Goal: Information Seeking & Learning: Learn about a topic

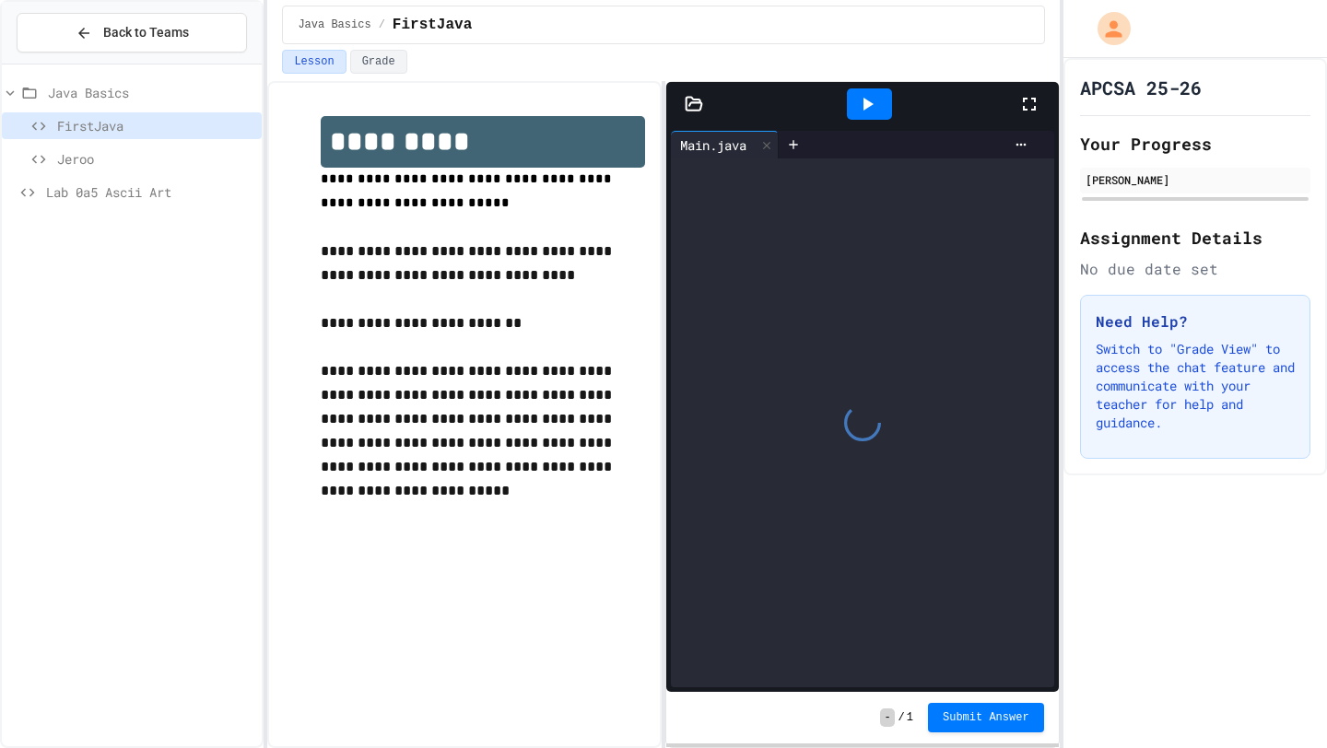
click at [695, 102] on icon at bounding box center [695, 103] width 16 height 13
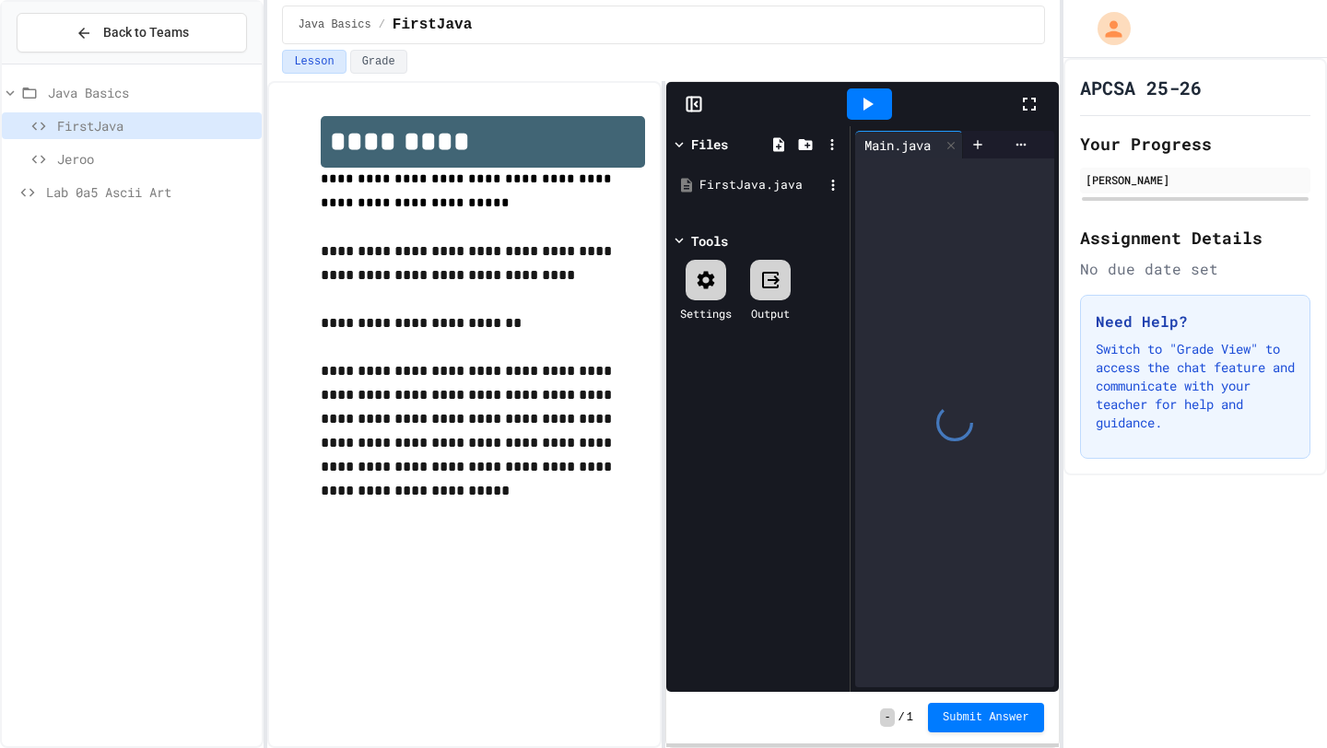
click at [757, 181] on div "FirstJava.java" at bounding box center [762, 185] width 124 height 18
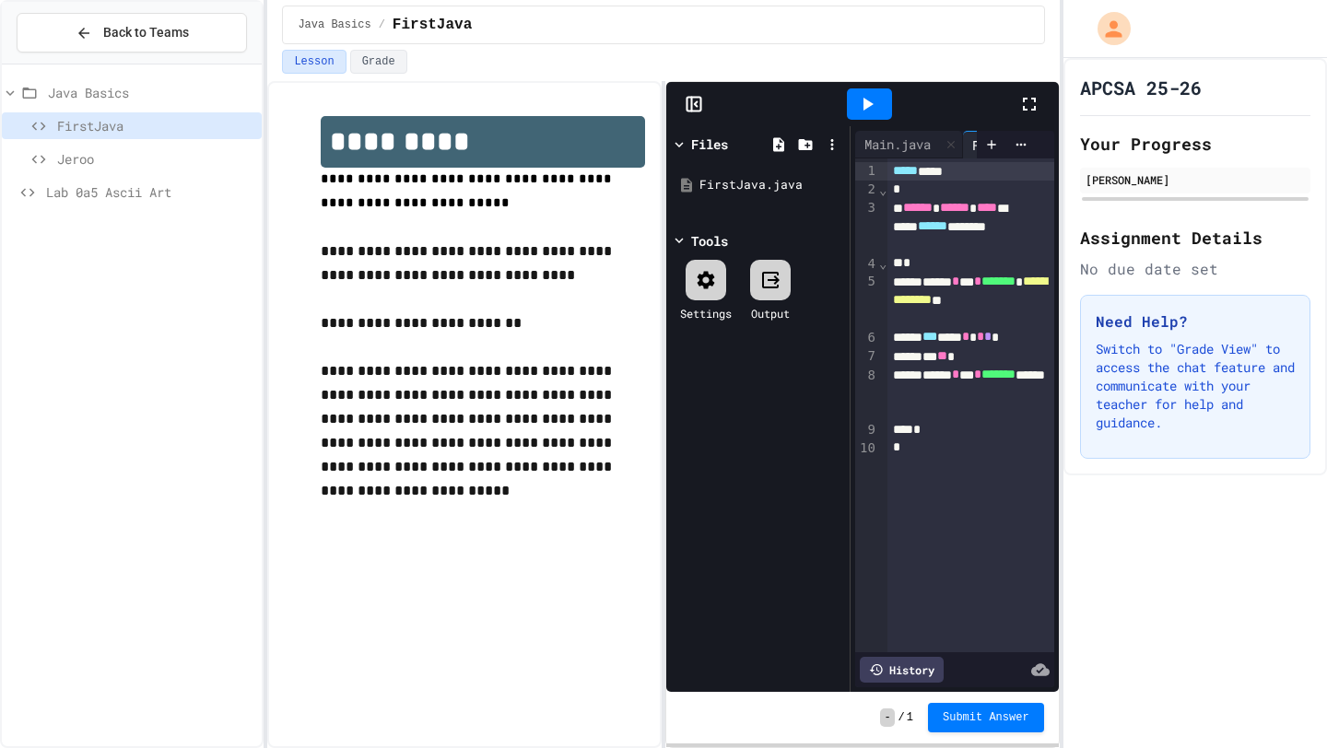
click at [689, 102] on icon at bounding box center [694, 104] width 18 height 18
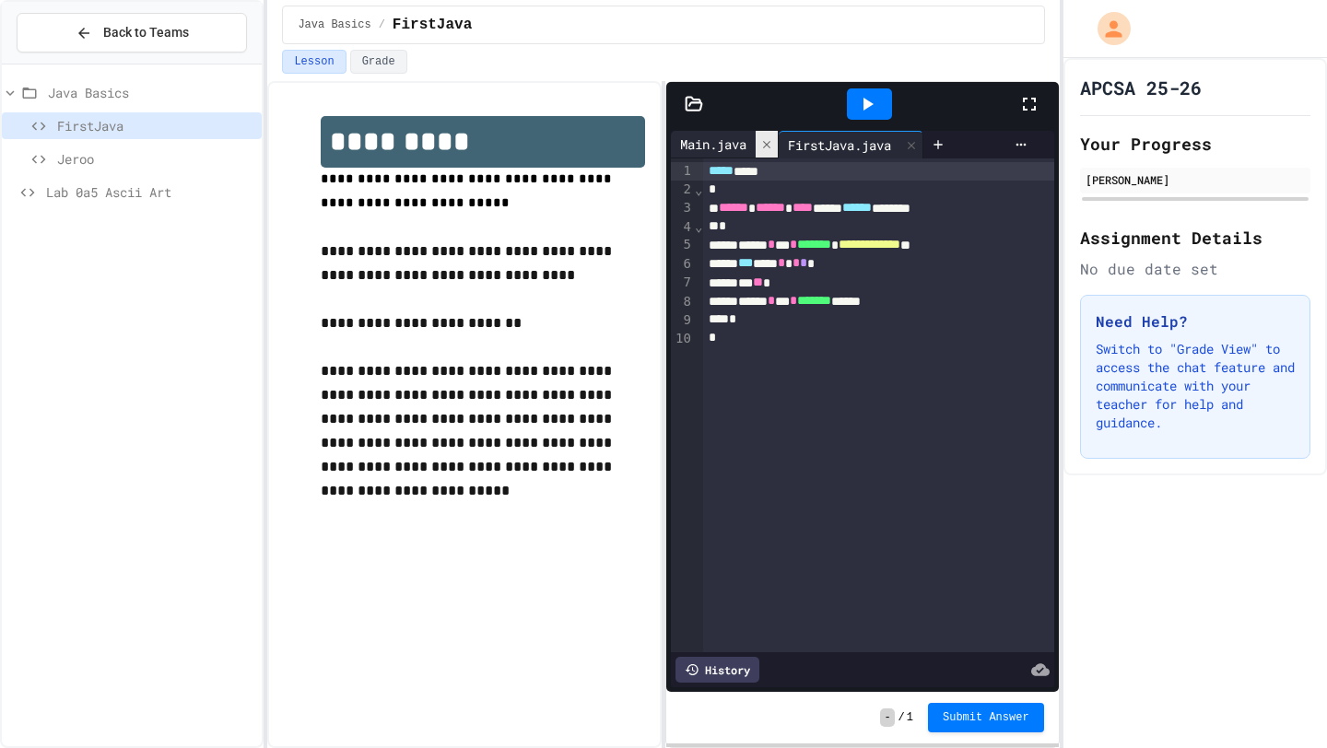
click at [772, 149] on icon at bounding box center [766, 144] width 13 height 13
click at [697, 98] on icon at bounding box center [694, 104] width 18 height 18
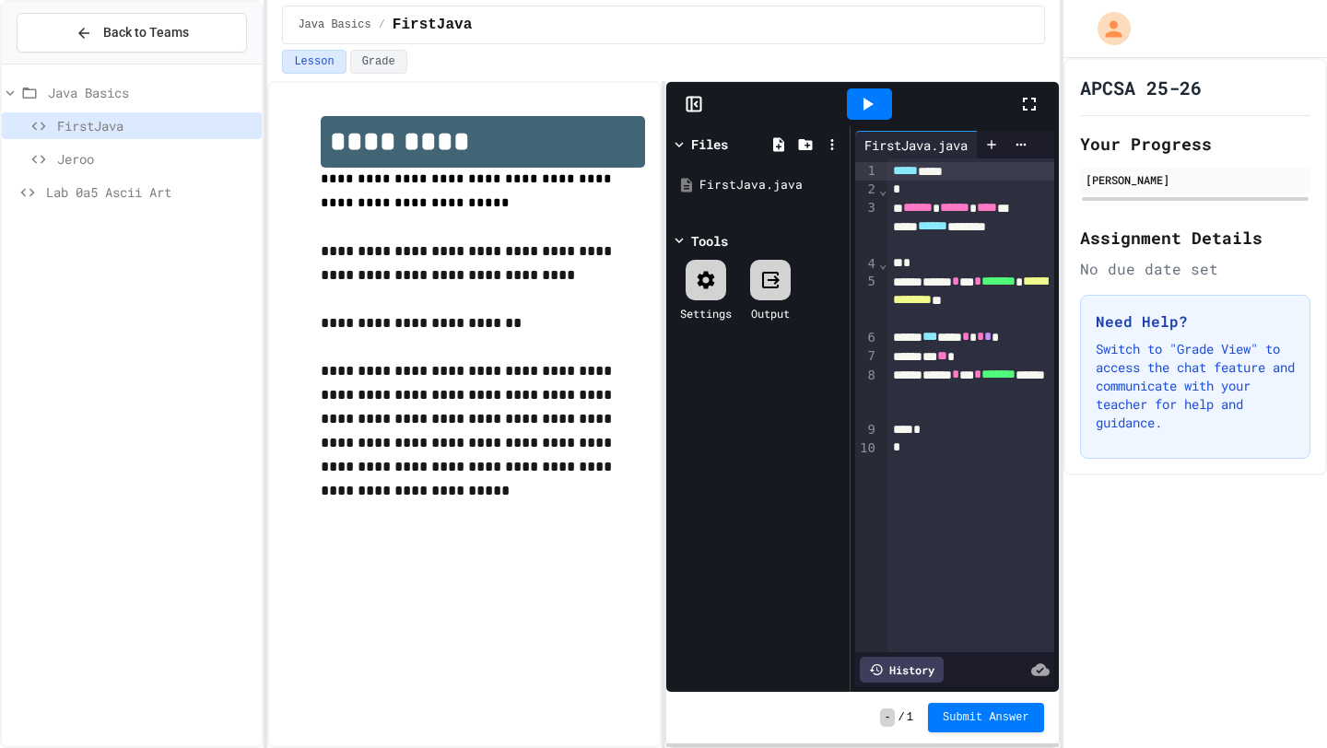
click at [697, 98] on rect at bounding box center [695, 105] width 14 height 14
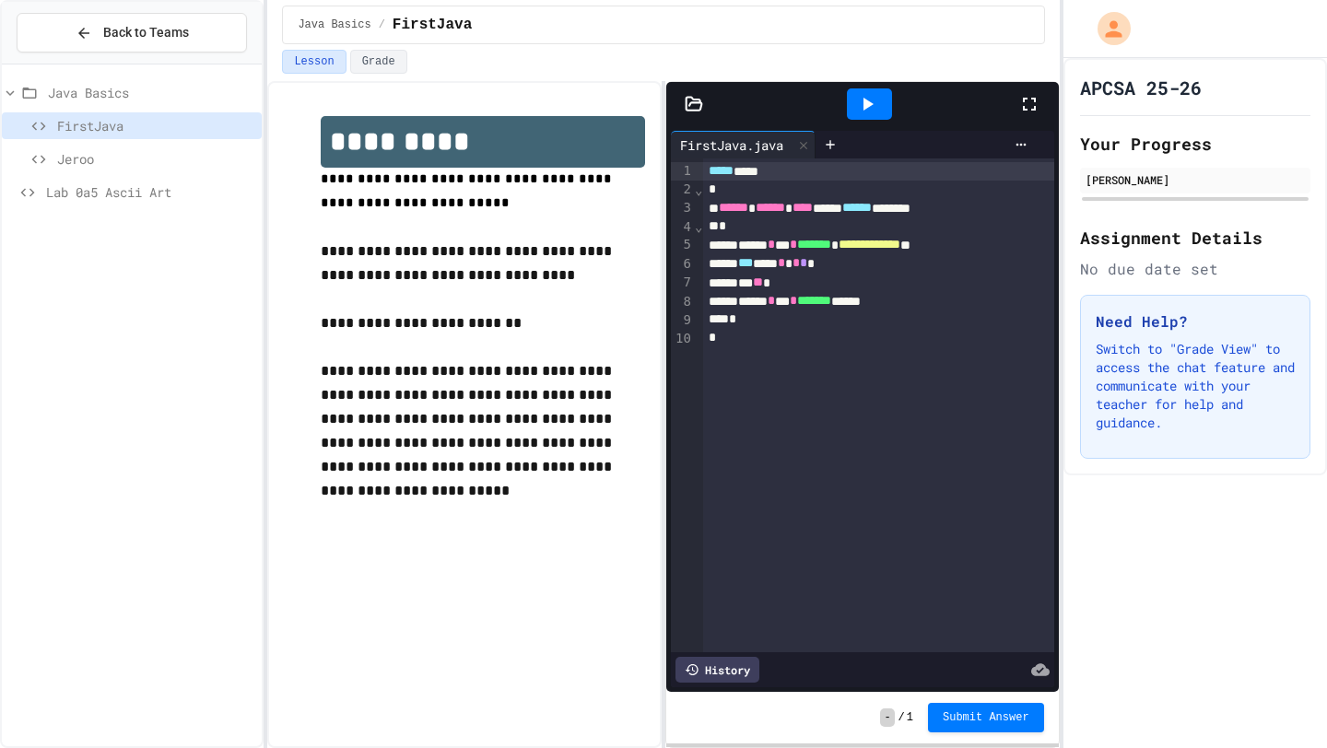
click at [885, 115] on div at bounding box center [869, 103] width 45 height 31
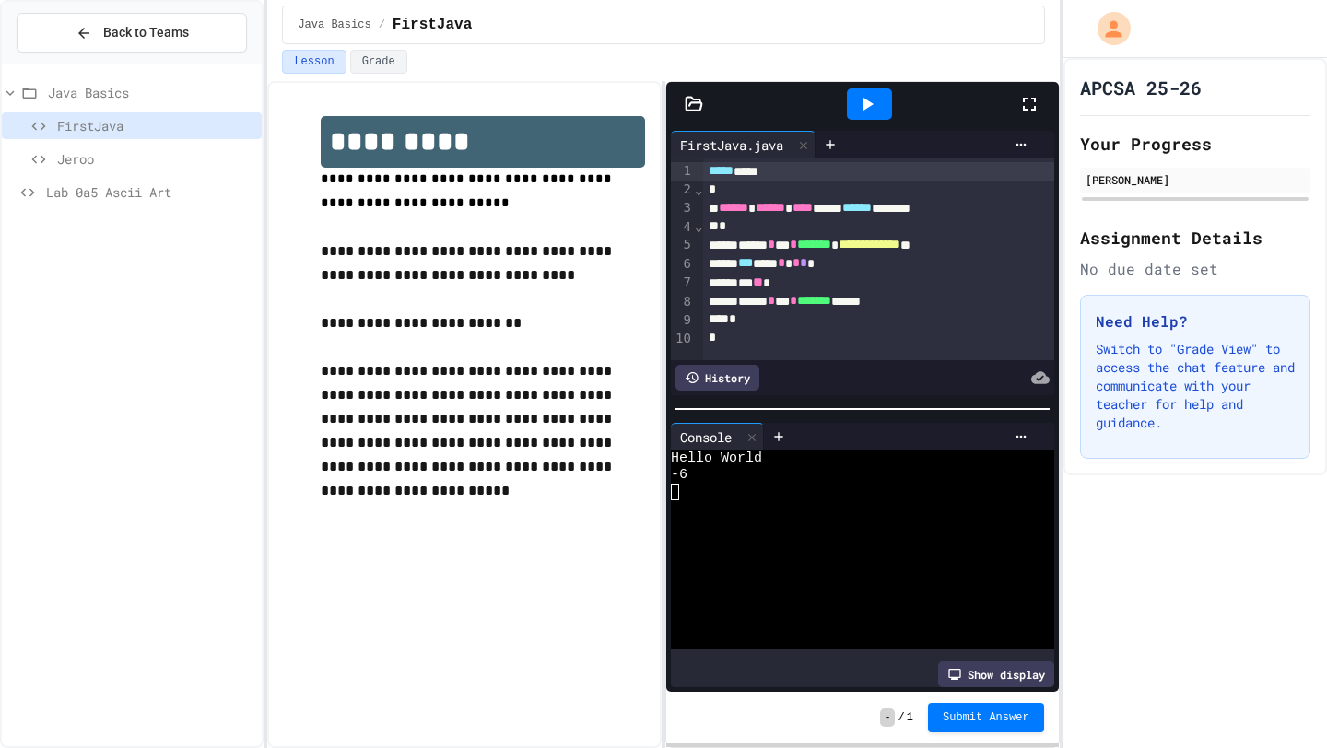
click at [864, 106] on icon at bounding box center [867, 104] width 22 height 22
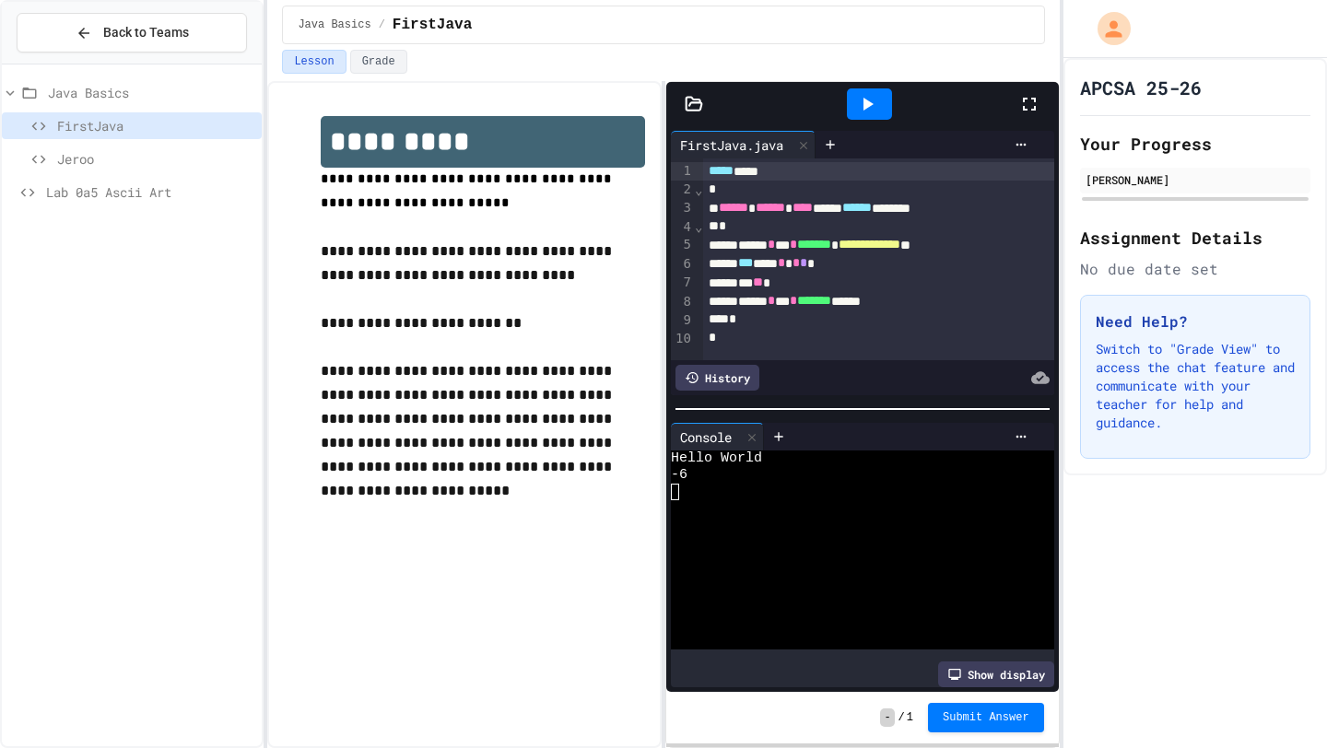
click at [695, 195] on span "⌄" at bounding box center [698, 189] width 9 height 15
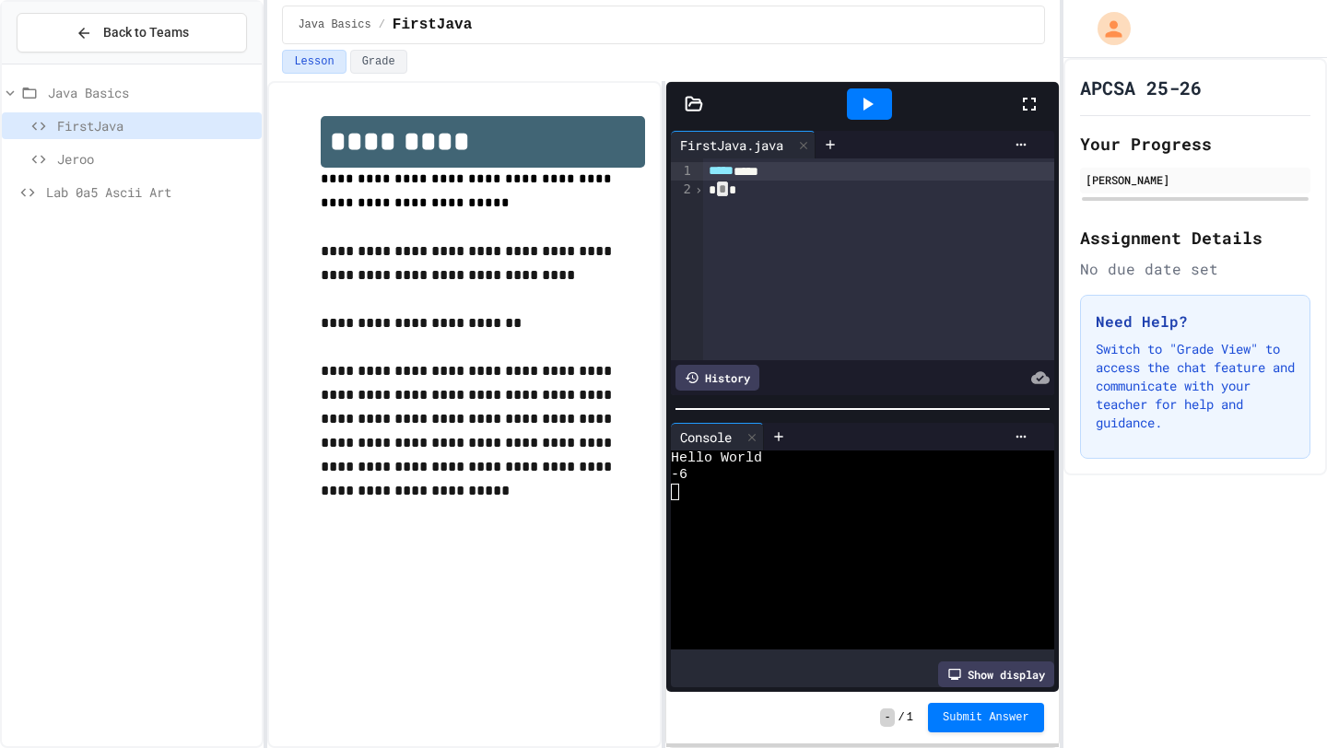
click at [695, 195] on span "›" at bounding box center [698, 189] width 9 height 15
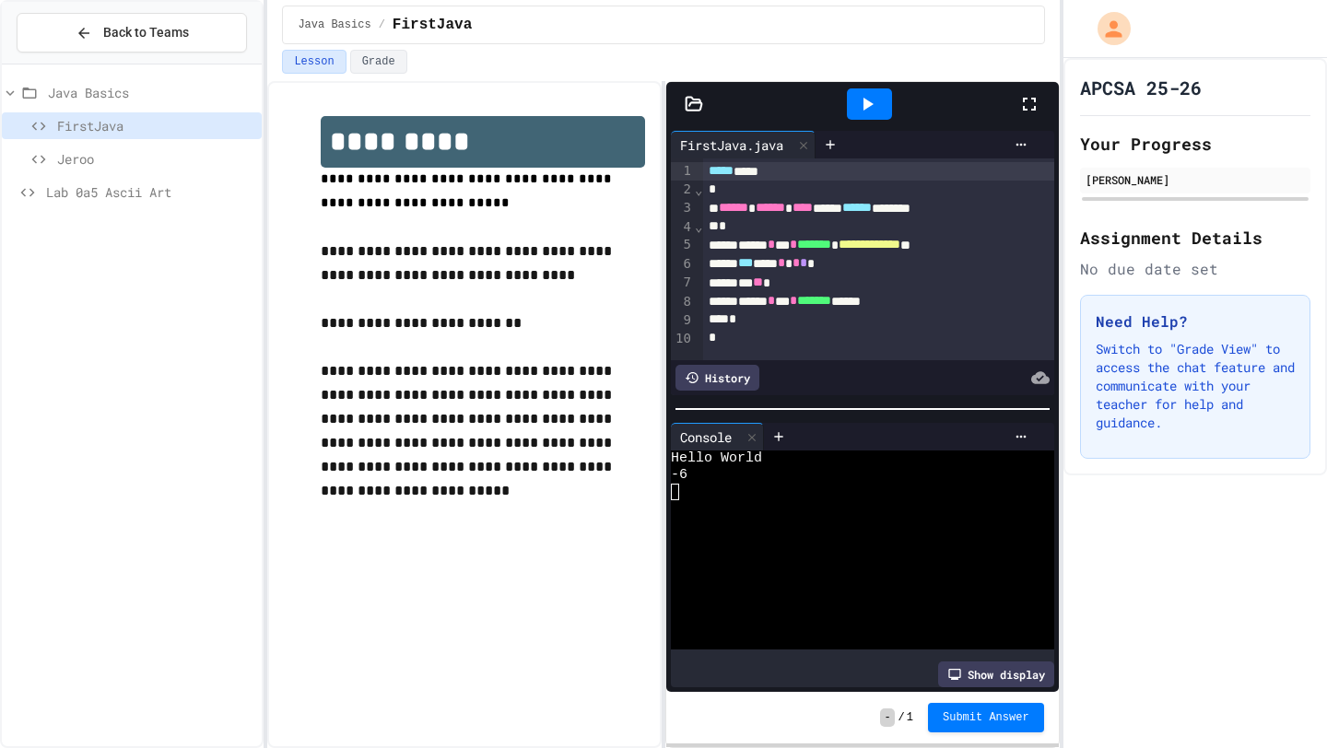
click at [1036, 114] on div at bounding box center [1038, 104] width 41 height 50
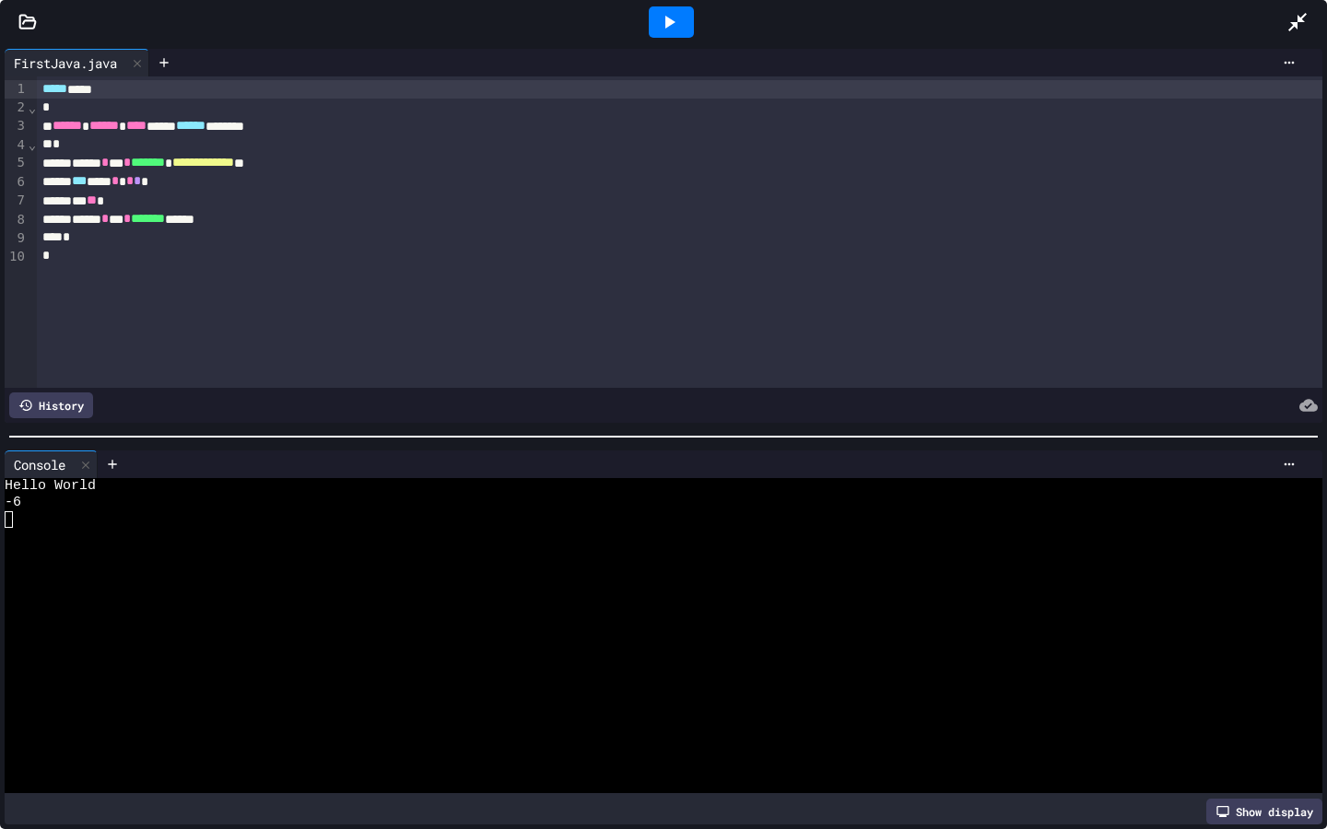
click at [1290, 25] on icon at bounding box center [1298, 22] width 22 height 22
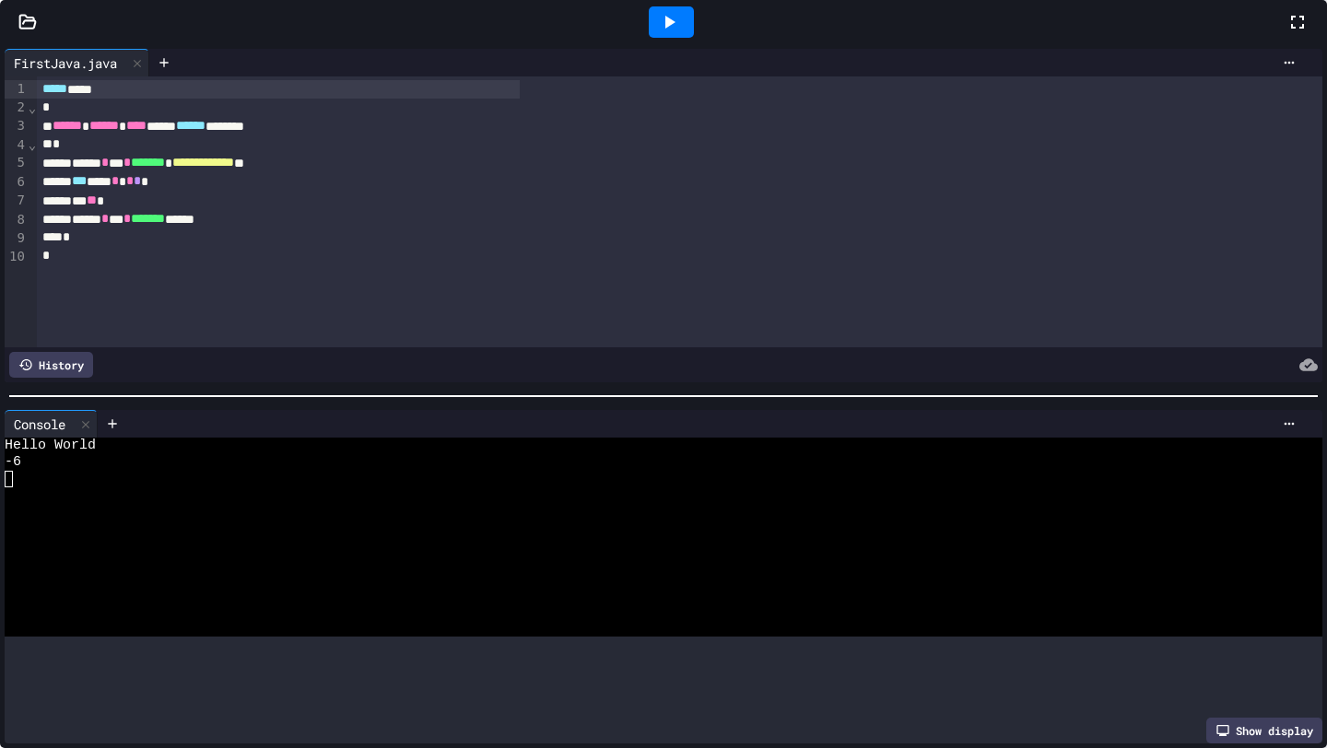
click at [1326, 202] on div "**********" at bounding box center [663, 374] width 1327 height 748
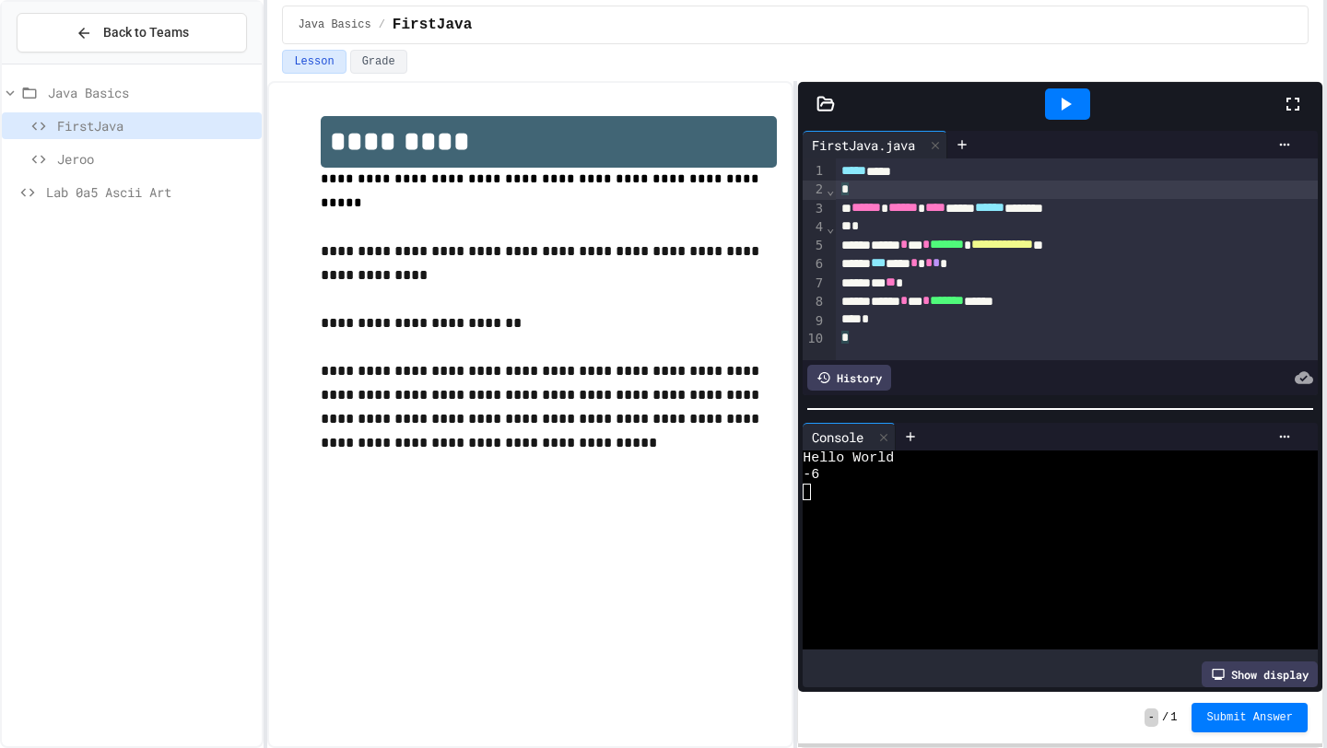
click at [839, 193] on div "*" at bounding box center [1077, 190] width 483 height 18
click at [829, 193] on span "⌄" at bounding box center [830, 189] width 9 height 15
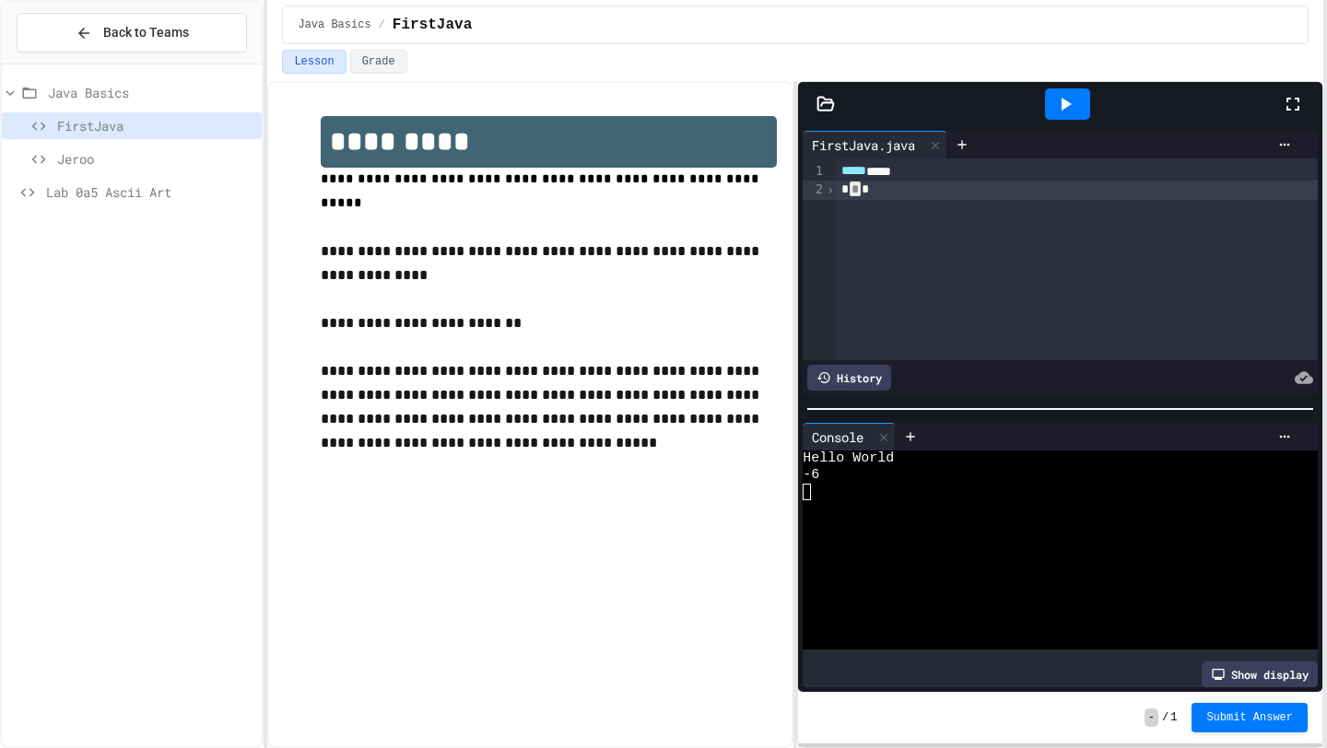
click at [829, 193] on span "›" at bounding box center [830, 189] width 9 height 15
